Goal: Transaction & Acquisition: Subscribe to service/newsletter

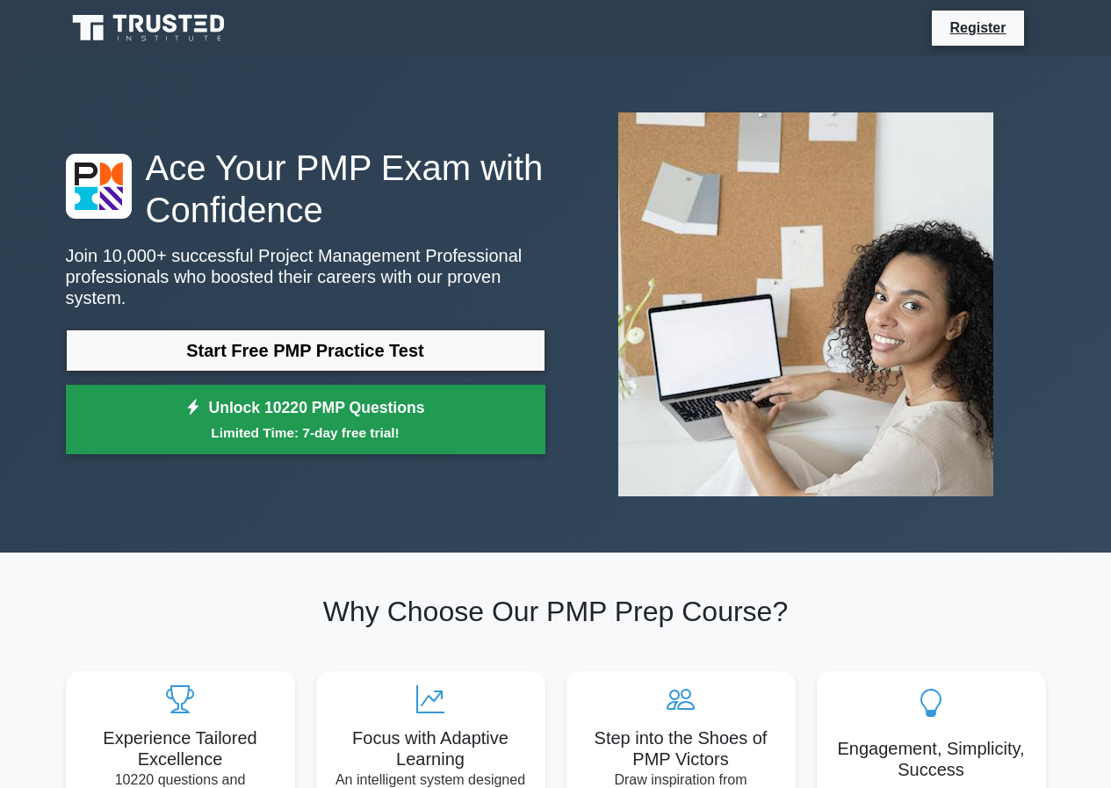
click at [303, 429] on small "Limited Time: 7-day free trial!" at bounding box center [306, 432] width 436 height 20
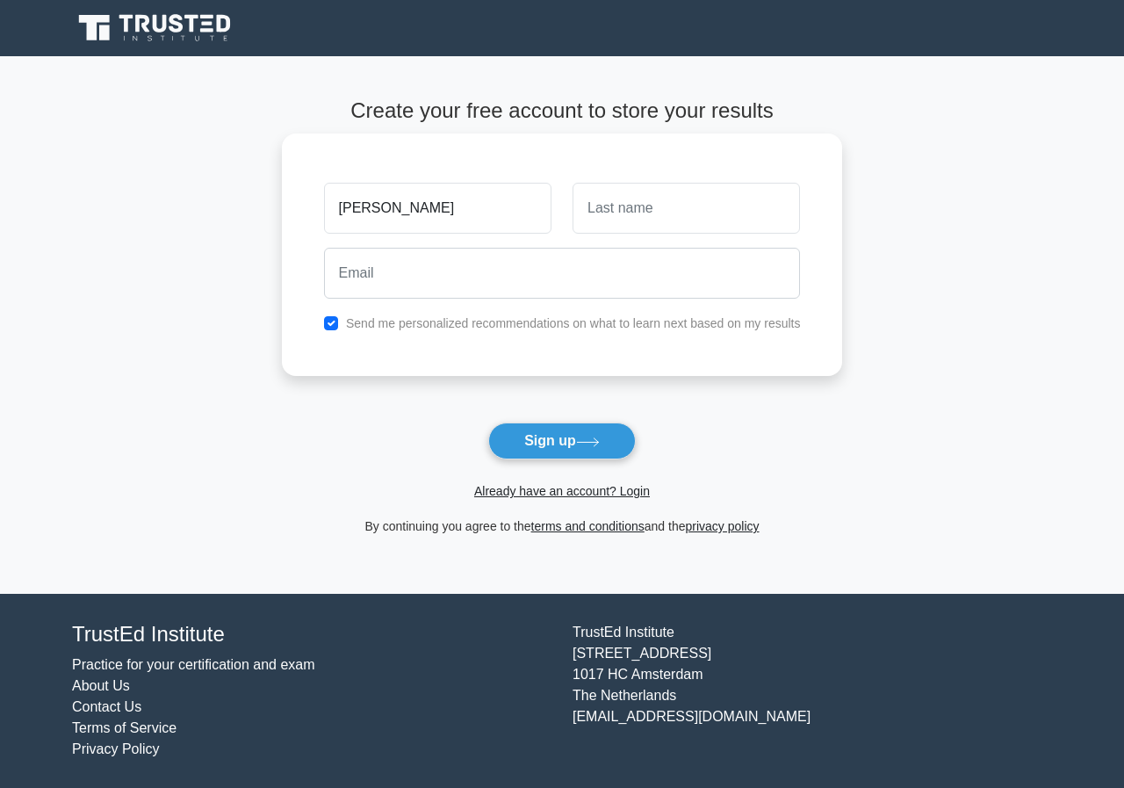
type input "[PERSON_NAME]"
click at [588, 200] on input "text" at bounding box center [686, 208] width 227 height 51
type input "sakala"
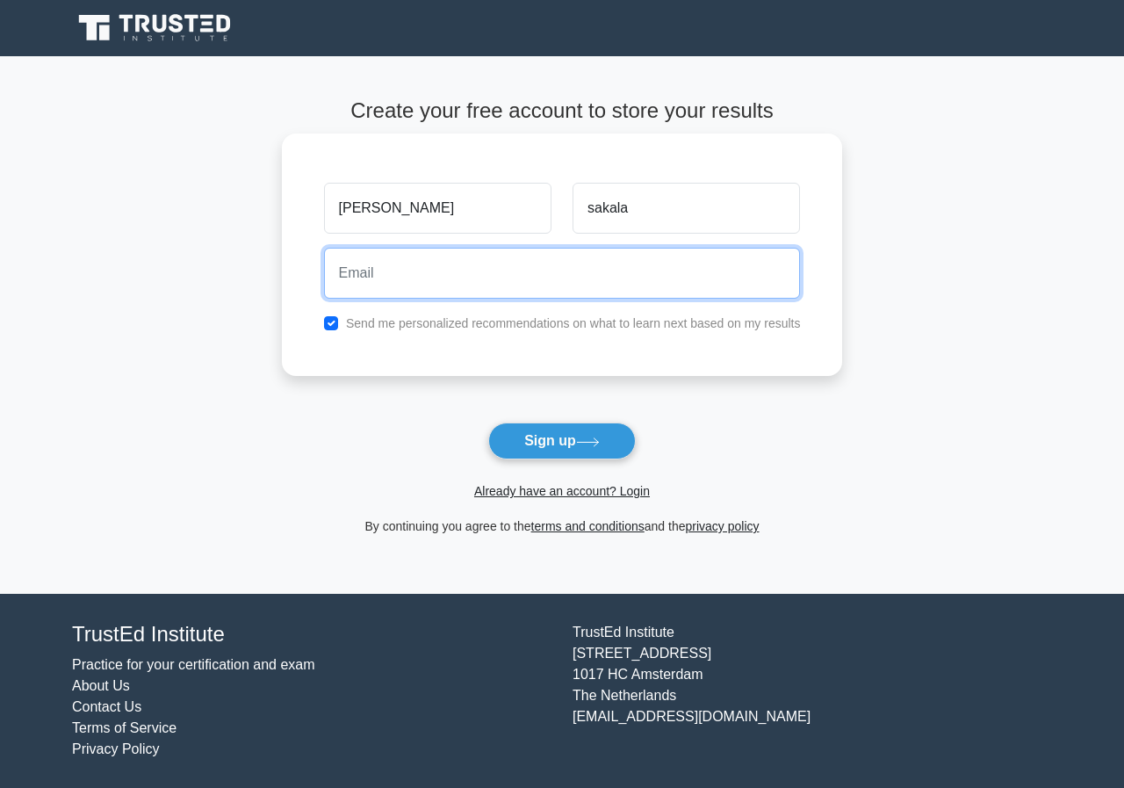
click at [414, 269] on input "email" at bounding box center [562, 273] width 477 height 51
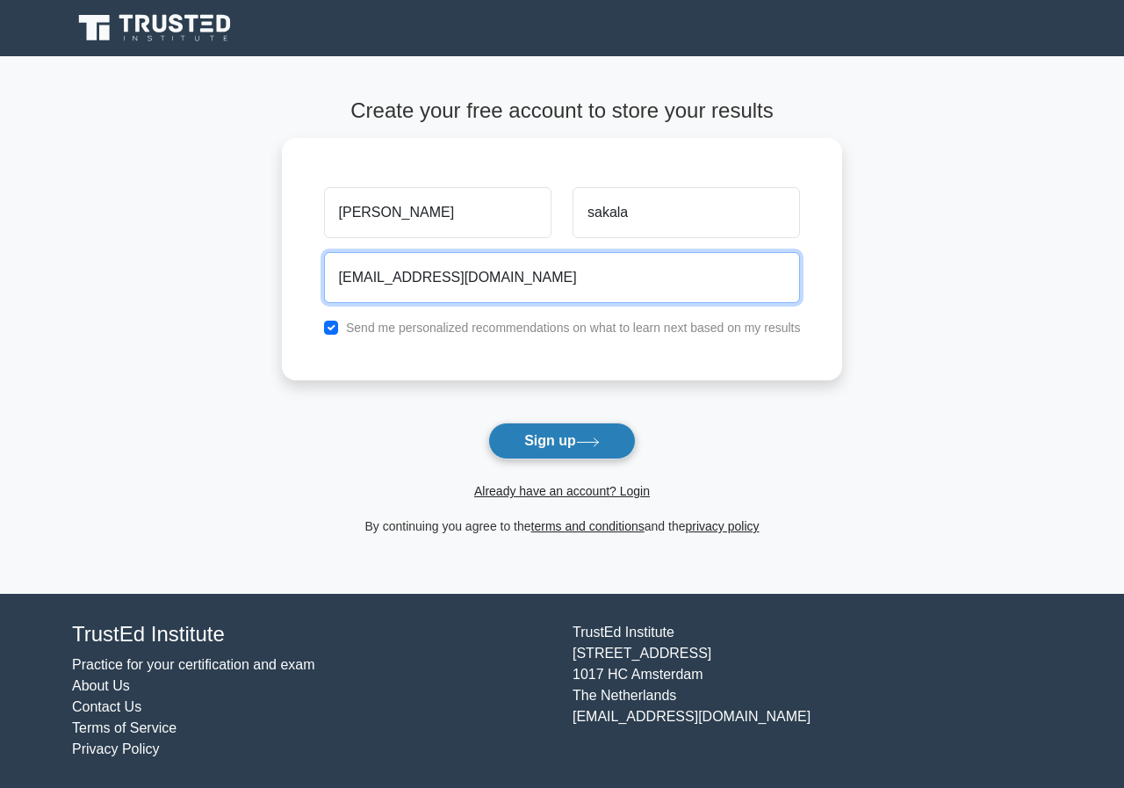
type input "[EMAIL_ADDRESS][DOMAIN_NAME]"
click at [537, 451] on button "Sign up" at bounding box center [562, 440] width 148 height 37
